Goal: Transaction & Acquisition: Purchase product/service

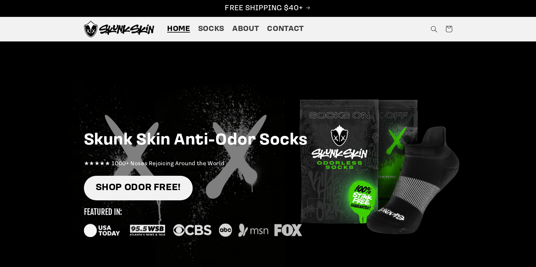
click at [132, 184] on link "SHOP ODOR FREE!" at bounding box center [138, 188] width 109 height 25
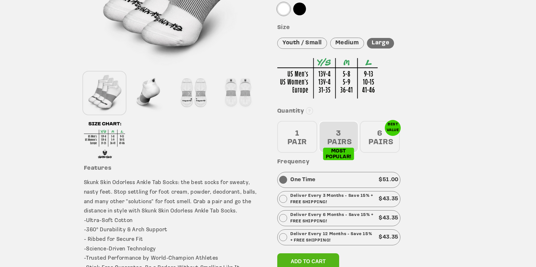
scroll to position [172, 0]
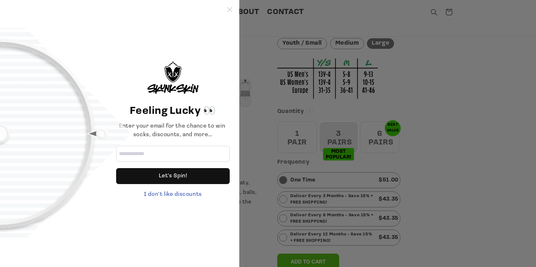
click at [230, 8] on icon at bounding box center [229, 9] width 5 height 5
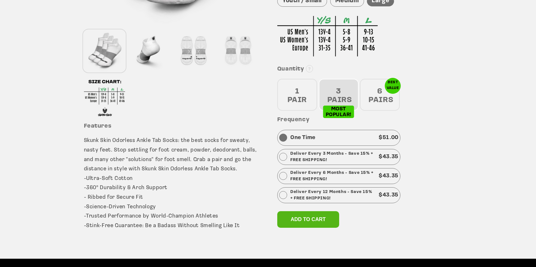
scroll to position [216, 0]
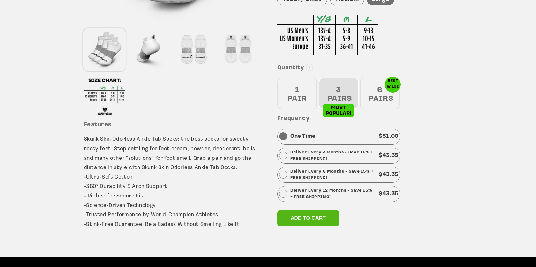
click at [383, 89] on div "6 PAIRS" at bounding box center [380, 94] width 40 height 32
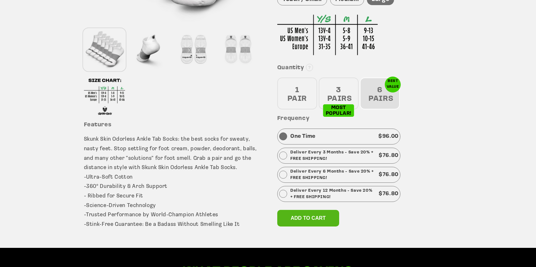
click at [334, 97] on div "3 PAIRS" at bounding box center [339, 94] width 40 height 32
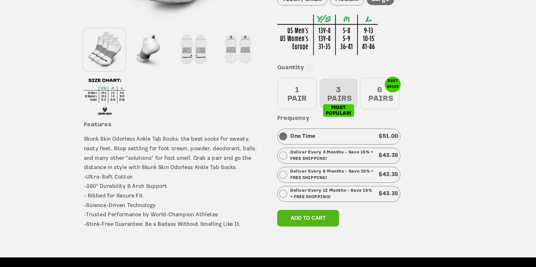
click at [303, 91] on div "1 PAIR" at bounding box center [297, 94] width 40 height 32
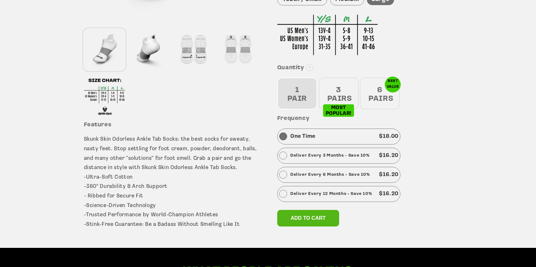
click at [334, 91] on div "3 PAIRS" at bounding box center [339, 94] width 40 height 32
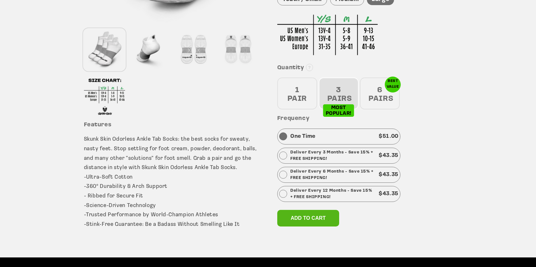
click at [309, 90] on div "1 PAIR" at bounding box center [297, 94] width 40 height 32
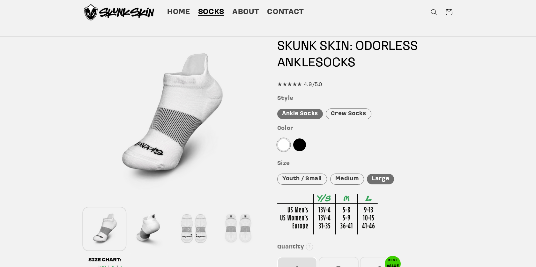
scroll to position [0, 0]
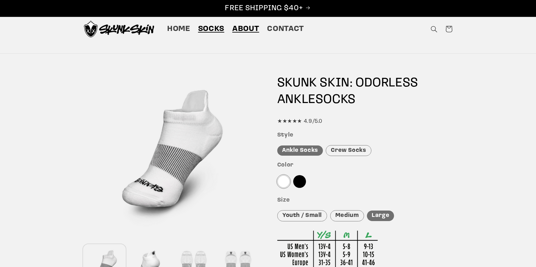
click at [246, 27] on span "About" at bounding box center [245, 29] width 27 height 10
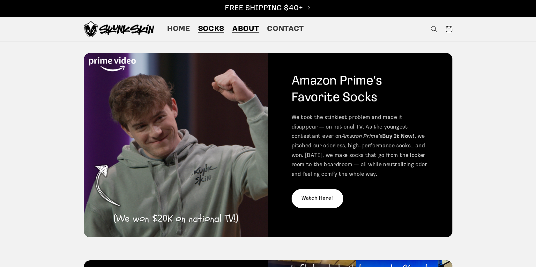
click at [215, 30] on span "Socks" at bounding box center [211, 29] width 26 height 10
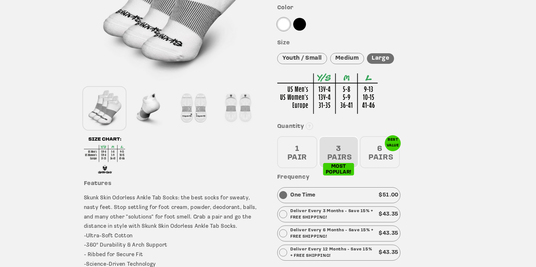
scroll to position [158, 0]
click at [313, 159] on div "1 PAIR" at bounding box center [297, 152] width 40 height 32
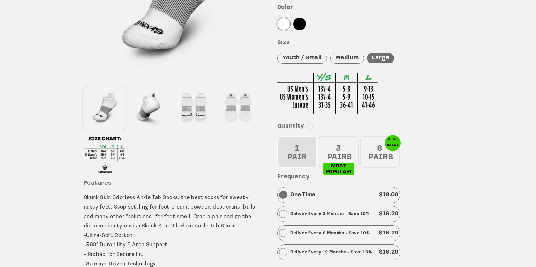
click at [327, 154] on div "3 PAIRS" at bounding box center [339, 152] width 40 height 32
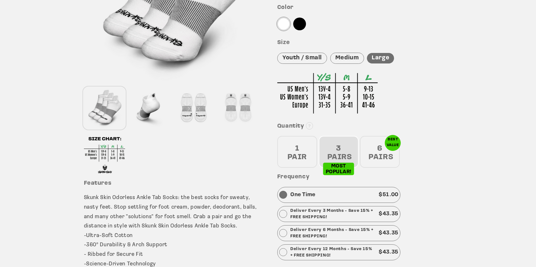
click at [307, 153] on div "1 PAIR" at bounding box center [297, 152] width 40 height 32
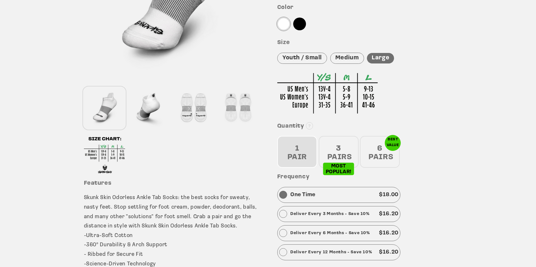
click at [337, 163] on div "3 PAIRS" at bounding box center [339, 152] width 40 height 32
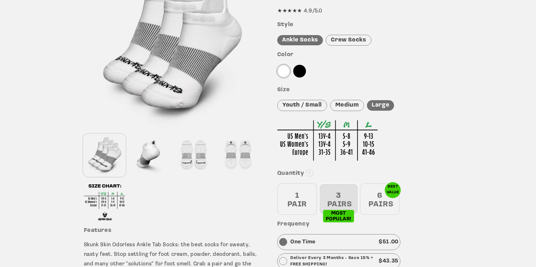
scroll to position [111, 0]
click at [304, 102] on div "Youth / Small" at bounding box center [302, 105] width 50 height 11
click at [338, 105] on div "Medium" at bounding box center [347, 105] width 34 height 11
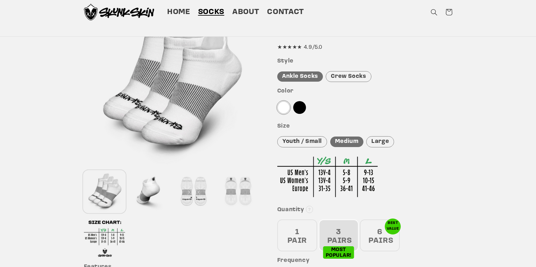
scroll to position [73, 0]
click at [366, 113] on div "Color" at bounding box center [364, 102] width 175 height 29
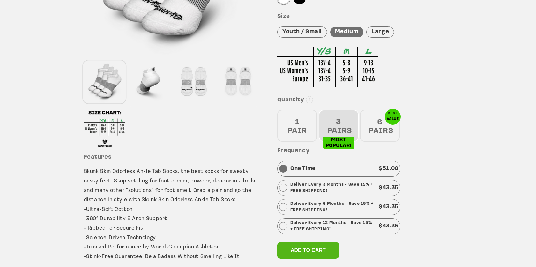
scroll to position [186, 0]
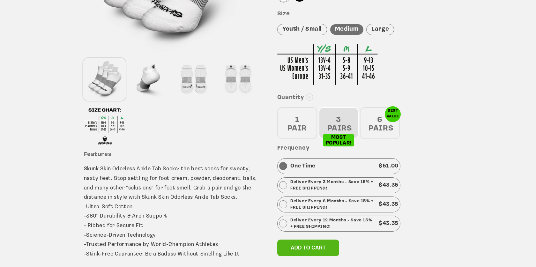
click at [415, 67] on div at bounding box center [364, 61] width 175 height 53
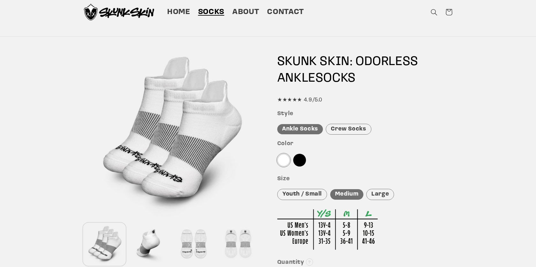
scroll to position [0, 0]
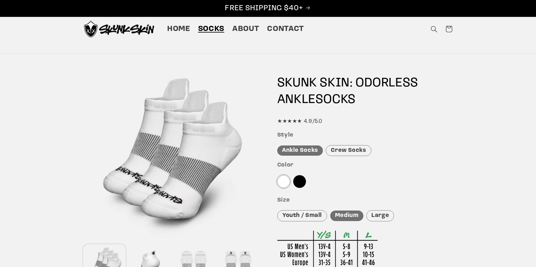
click at [301, 183] on div at bounding box center [299, 181] width 13 height 13
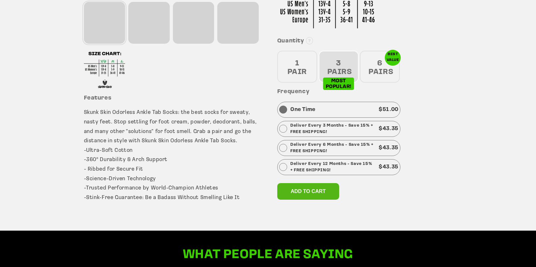
scroll to position [243, 0]
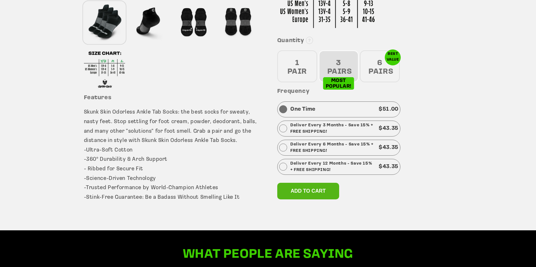
click at [448, 67] on div "Quantity 1 PAIR 3 PAIRS 6 PAIRS" at bounding box center [364, 59] width 175 height 45
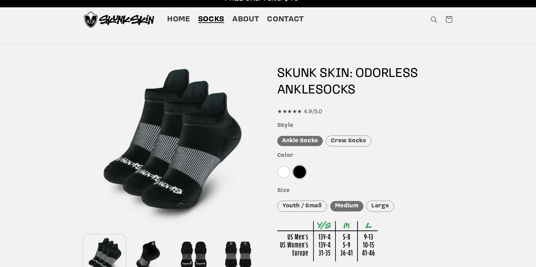
scroll to position [0, 0]
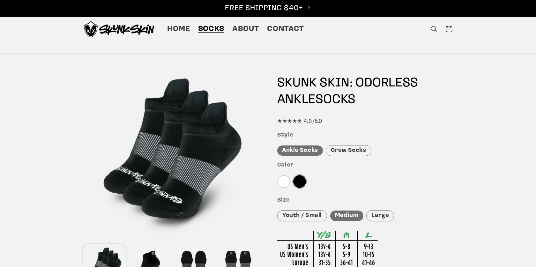
click at [385, 125] on div "★★★★★ 4.9/5.0" at bounding box center [364, 122] width 175 height 10
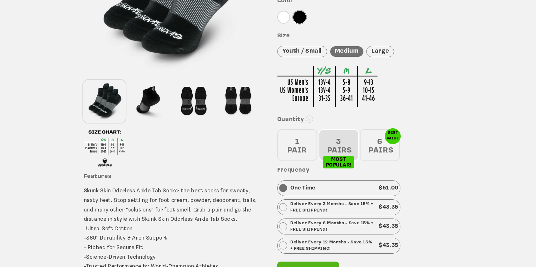
scroll to position [167, 0]
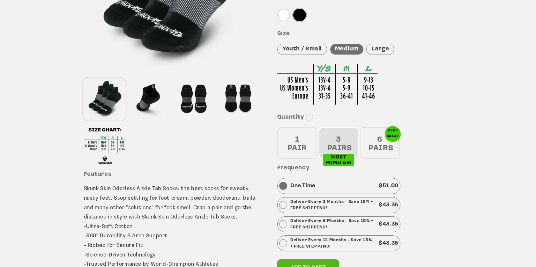
click at [381, 51] on div "Large" at bounding box center [381, 49] width 28 height 11
click at [447, 101] on div at bounding box center [364, 81] width 175 height 53
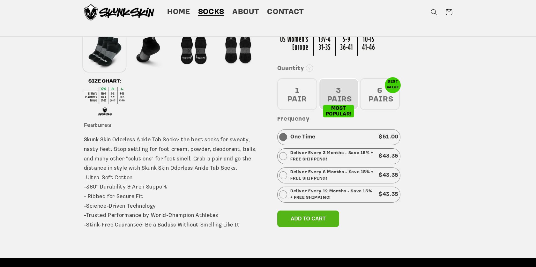
scroll to position [203, 0]
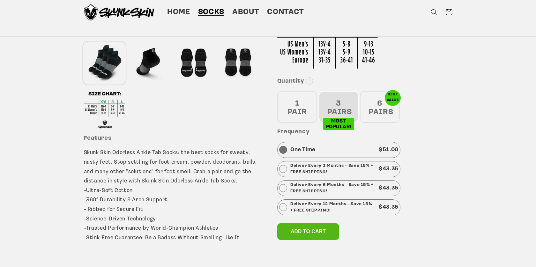
click at [302, 110] on div "1 PAIR" at bounding box center [297, 107] width 40 height 32
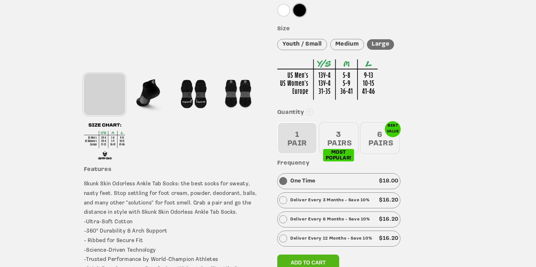
scroll to position [176, 0]
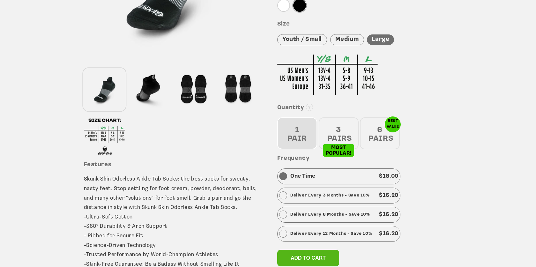
click at [343, 128] on div "3 PAIRS" at bounding box center [339, 134] width 40 height 32
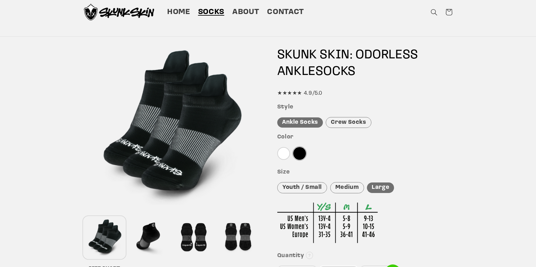
scroll to position [27, 0]
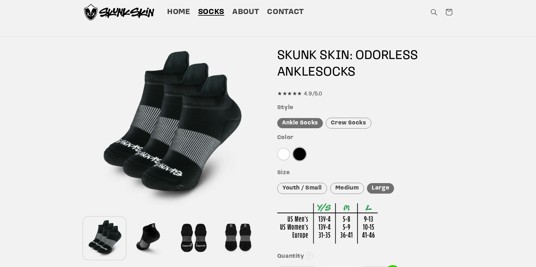
click at [300, 152] on div at bounding box center [299, 154] width 13 height 13
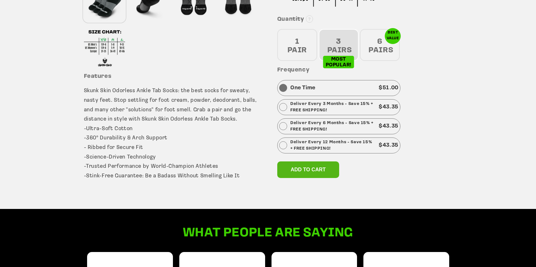
scroll to position [274, 0]
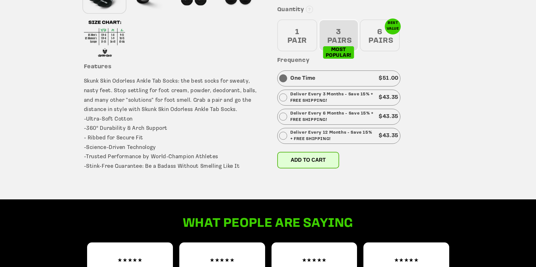
click at [290, 155] on button "Add to cart" at bounding box center [308, 160] width 62 height 17
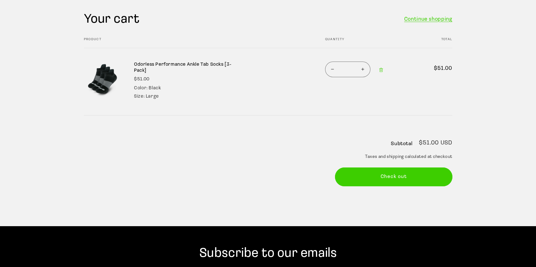
scroll to position [59, 0]
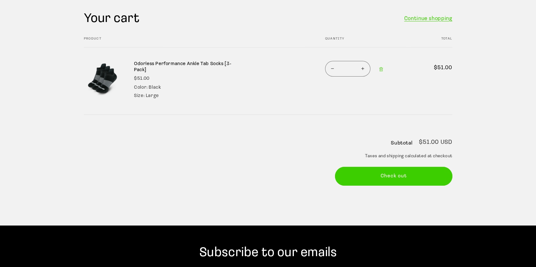
click at [337, 218] on shopify-google-pay-button at bounding box center [336, 220] width 2 height 5
